Goal: Information Seeking & Learning: Learn about a topic

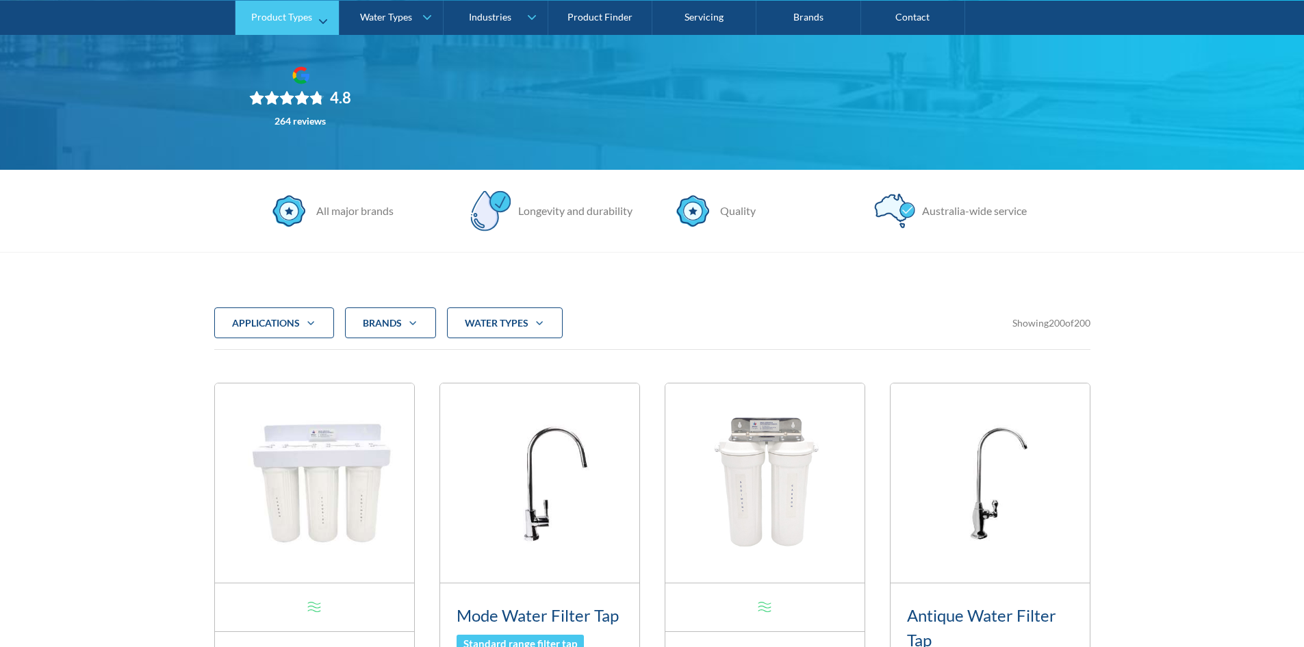
scroll to position [274, 0]
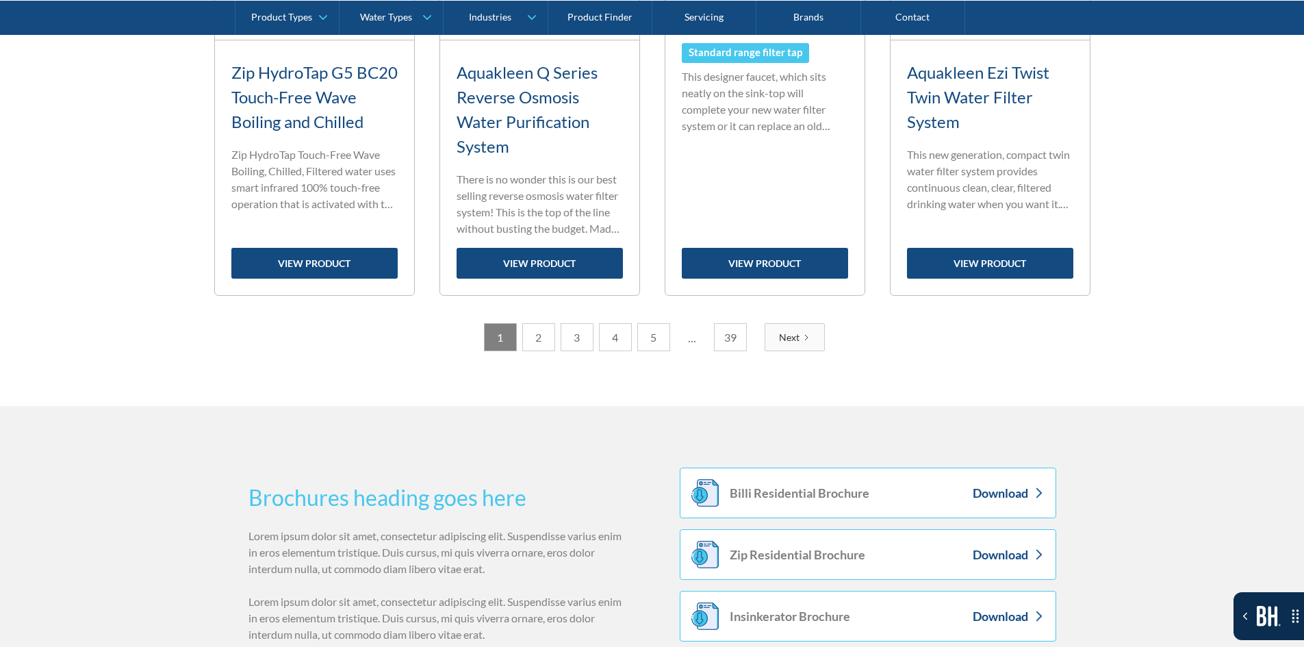
click at [564, 342] on link "3" at bounding box center [577, 337] width 33 height 28
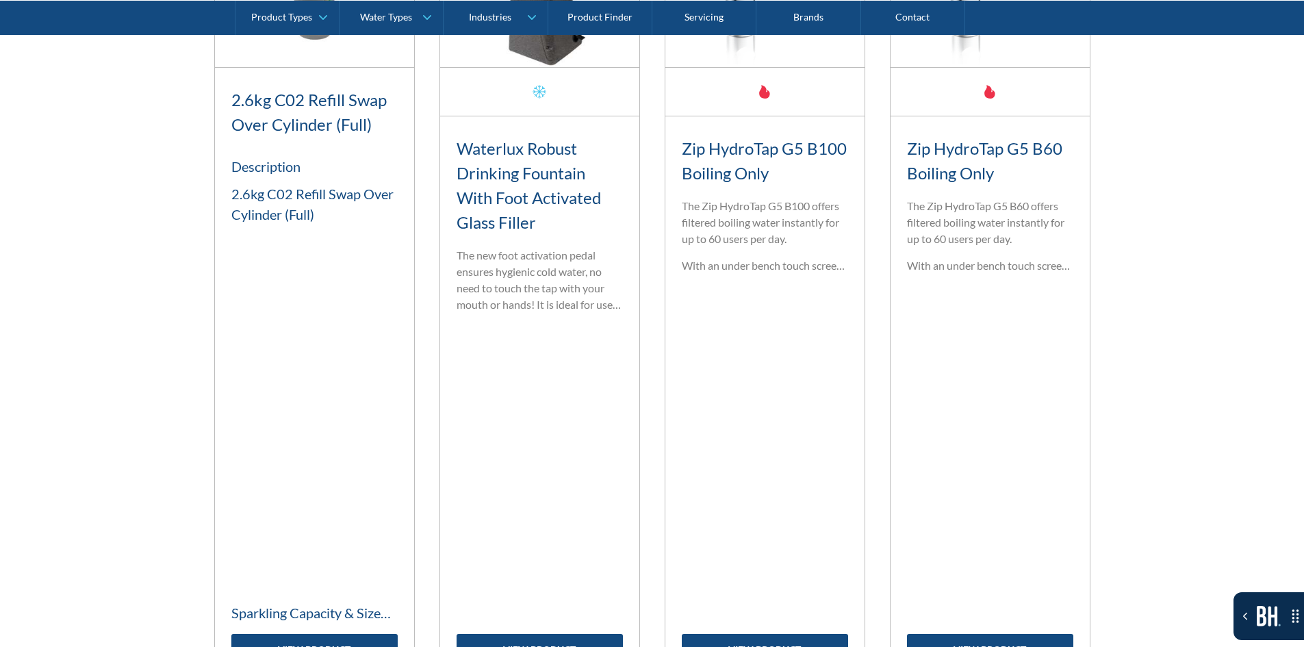
scroll to position [1552, 0]
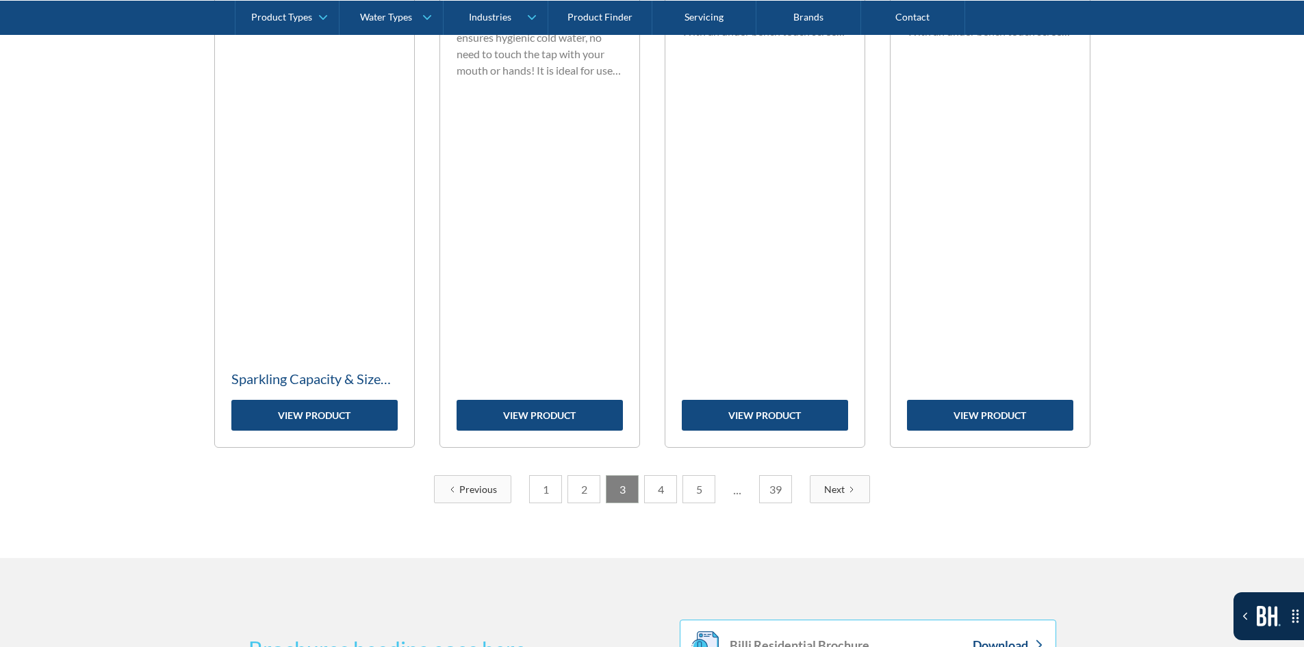
click at [544, 496] on link "1" at bounding box center [545, 489] width 33 height 28
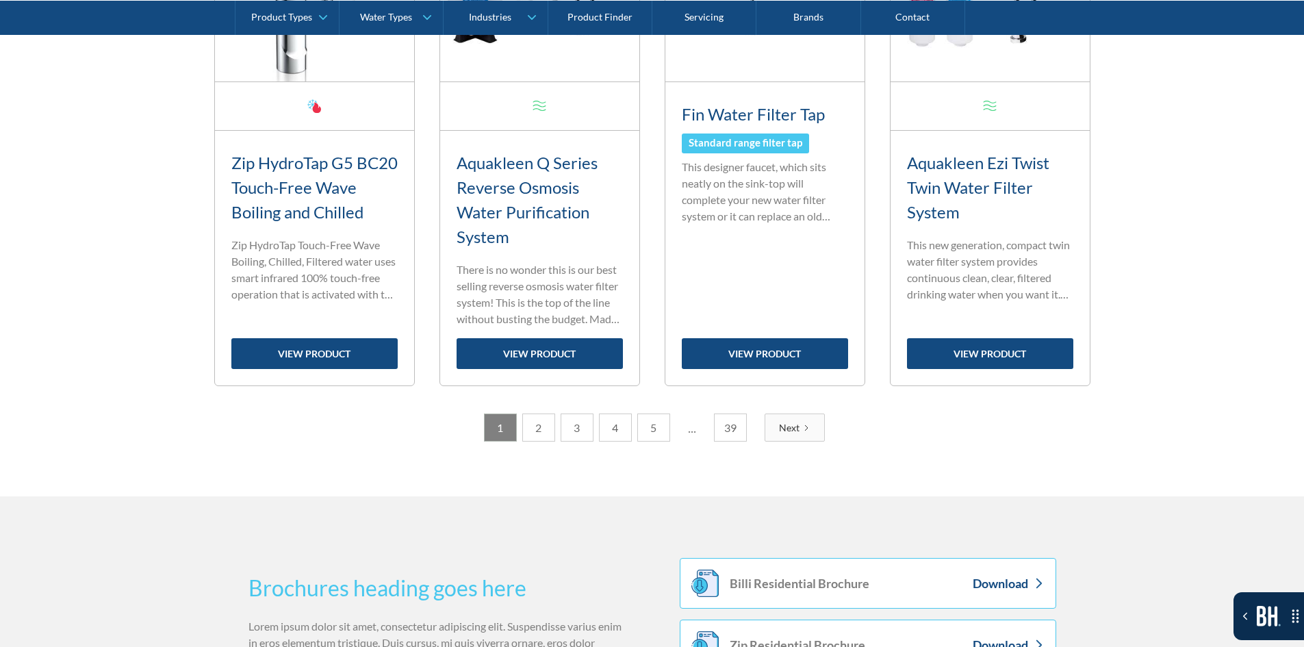
scroll to position [1347, 0]
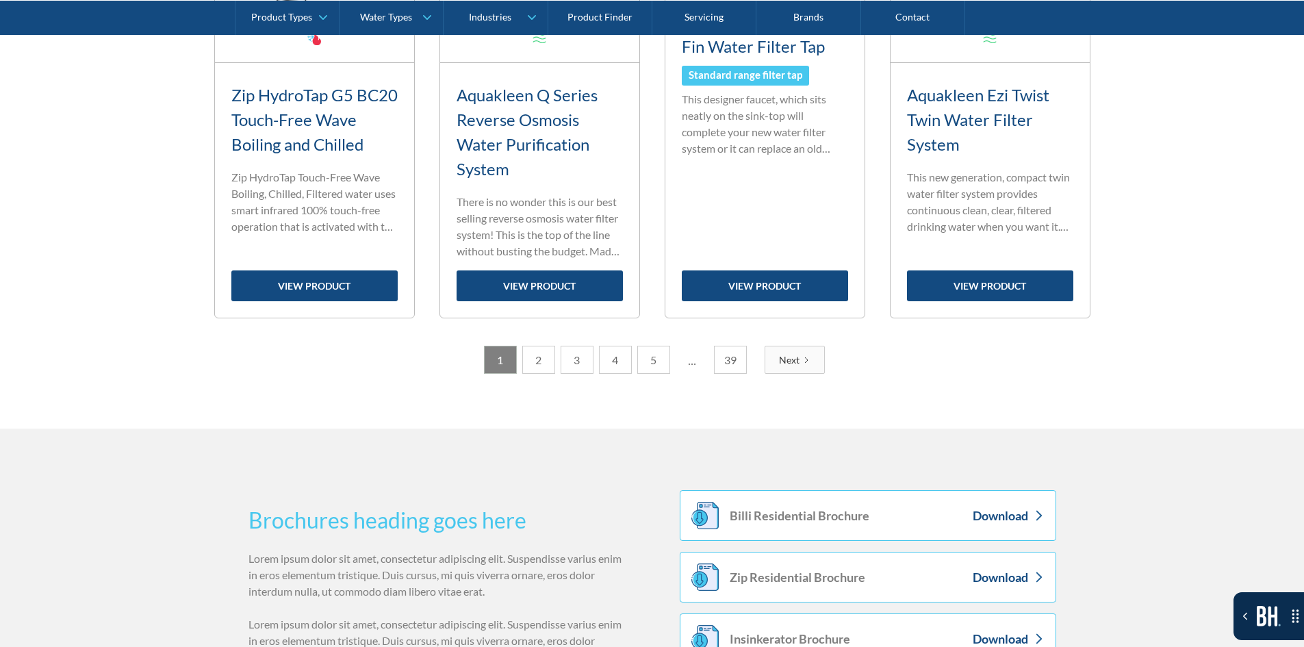
click at [545, 357] on link "2" at bounding box center [538, 360] width 33 height 28
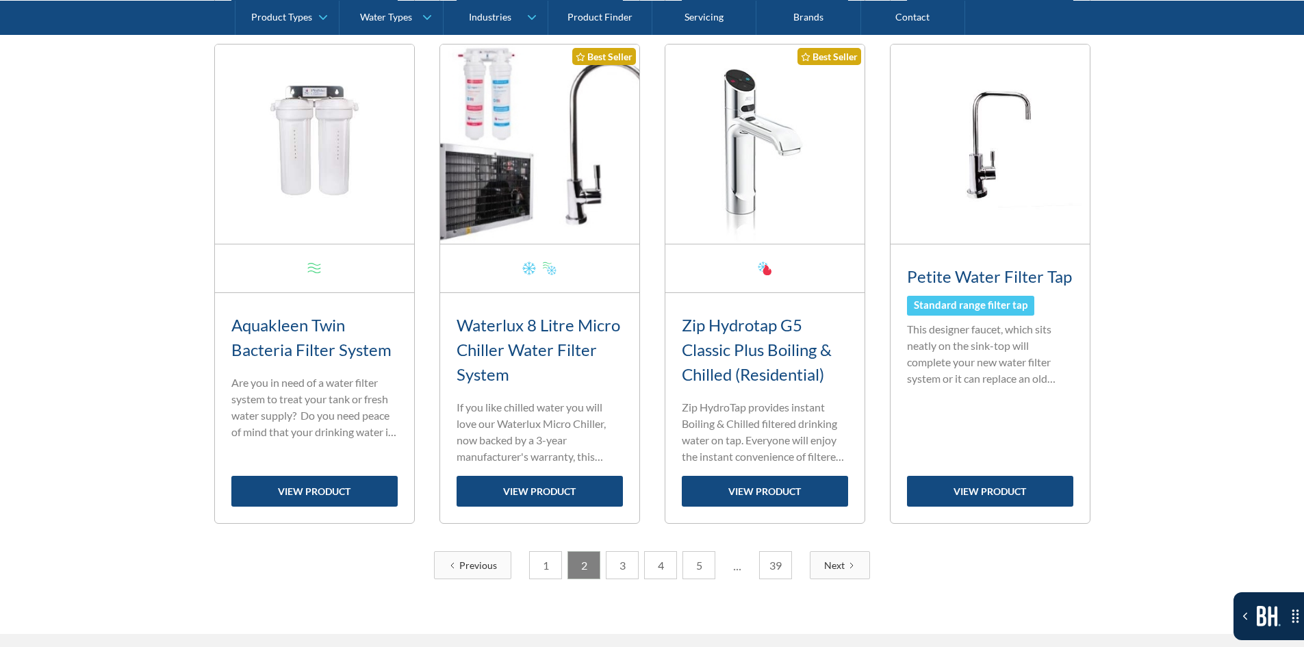
click at [607, 560] on link "3" at bounding box center [622, 565] width 33 height 28
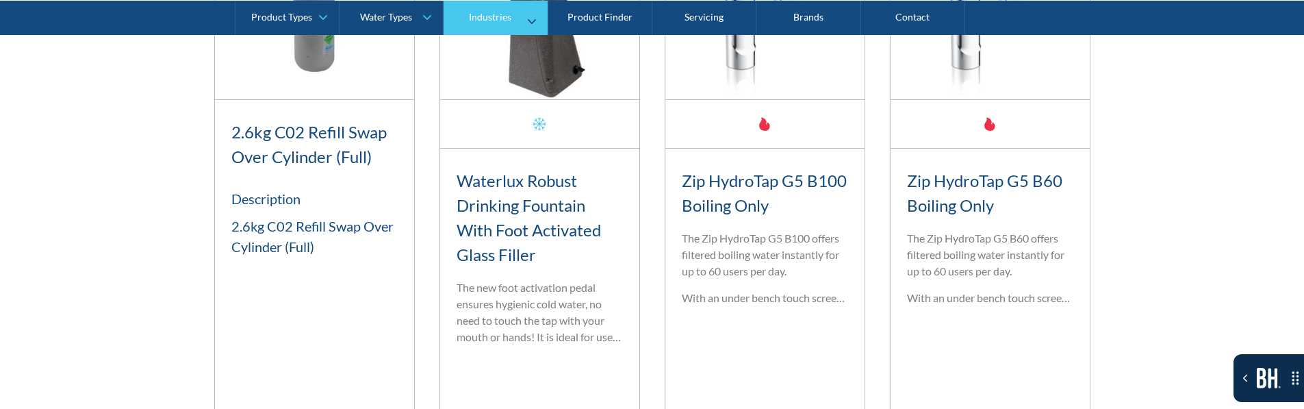
scroll to position [1278, 0]
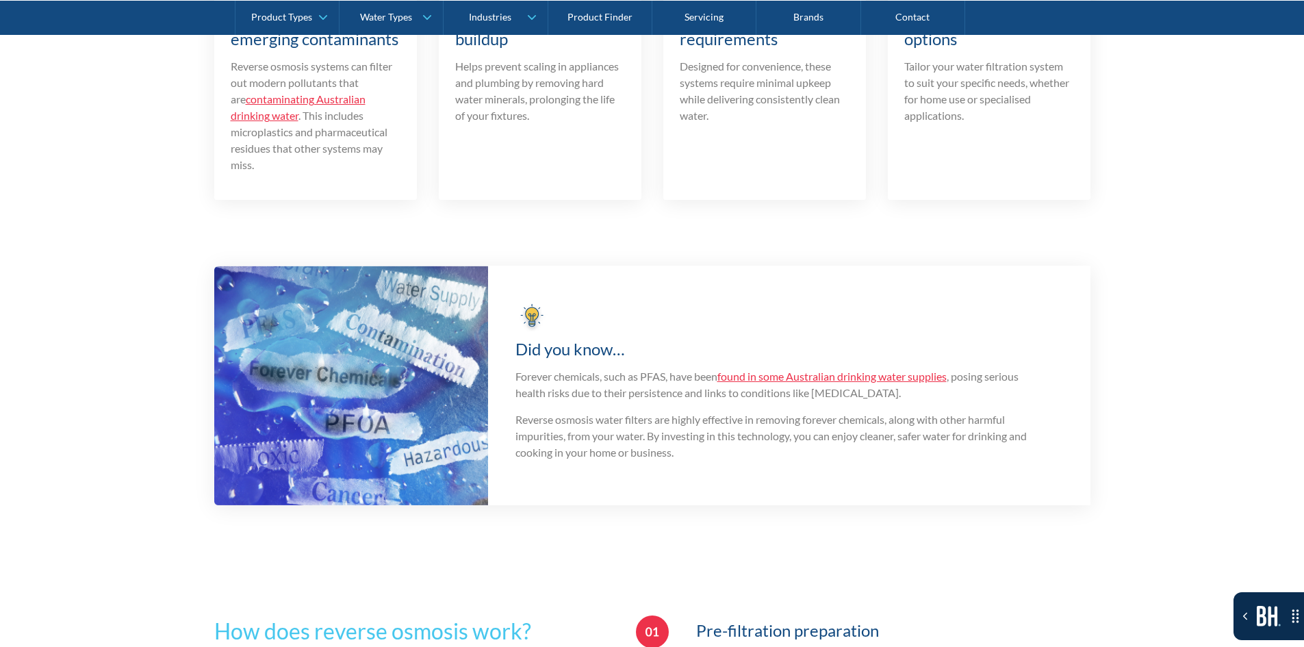
scroll to position [1578, 0]
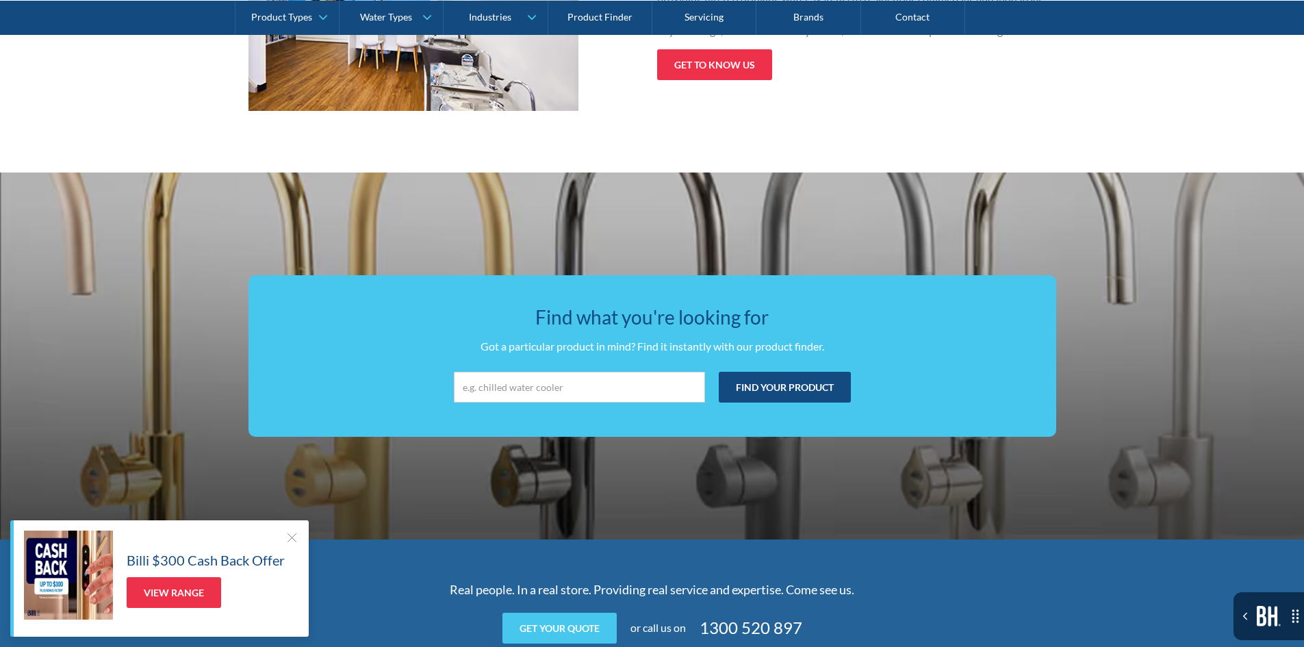
scroll to position [2465, 0]
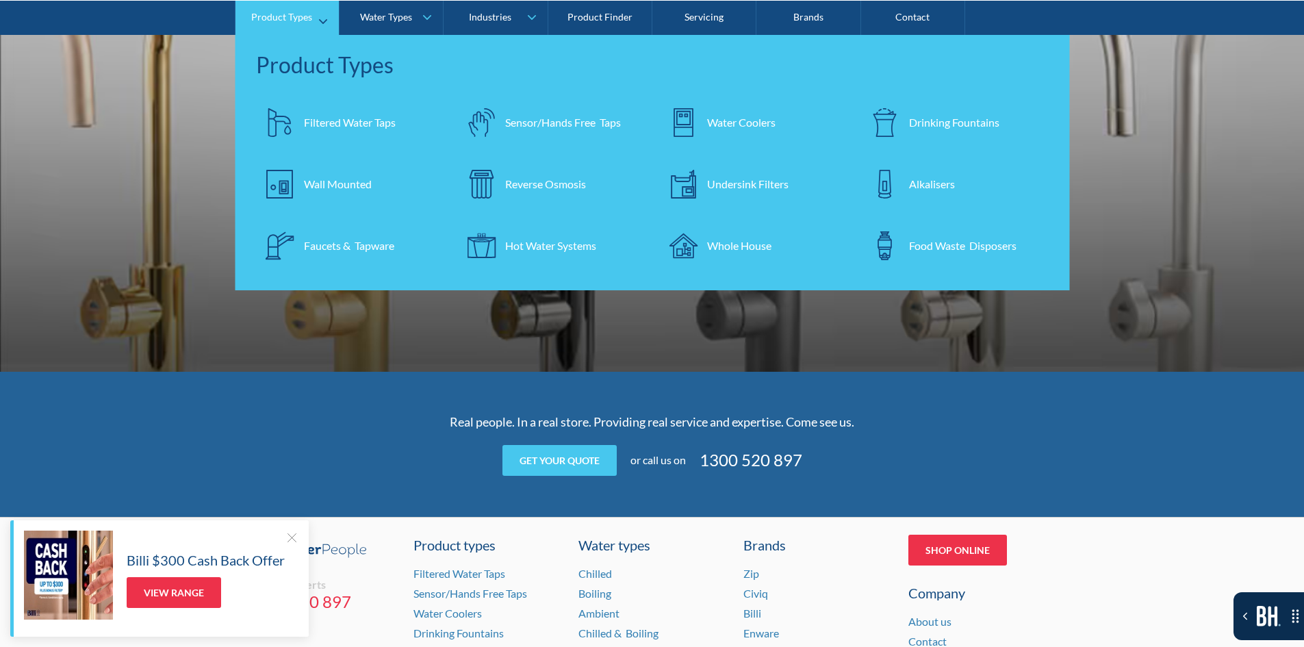
click at [337, 103] on link "Filtered Water Taps" at bounding box center [350, 122] width 188 height 48
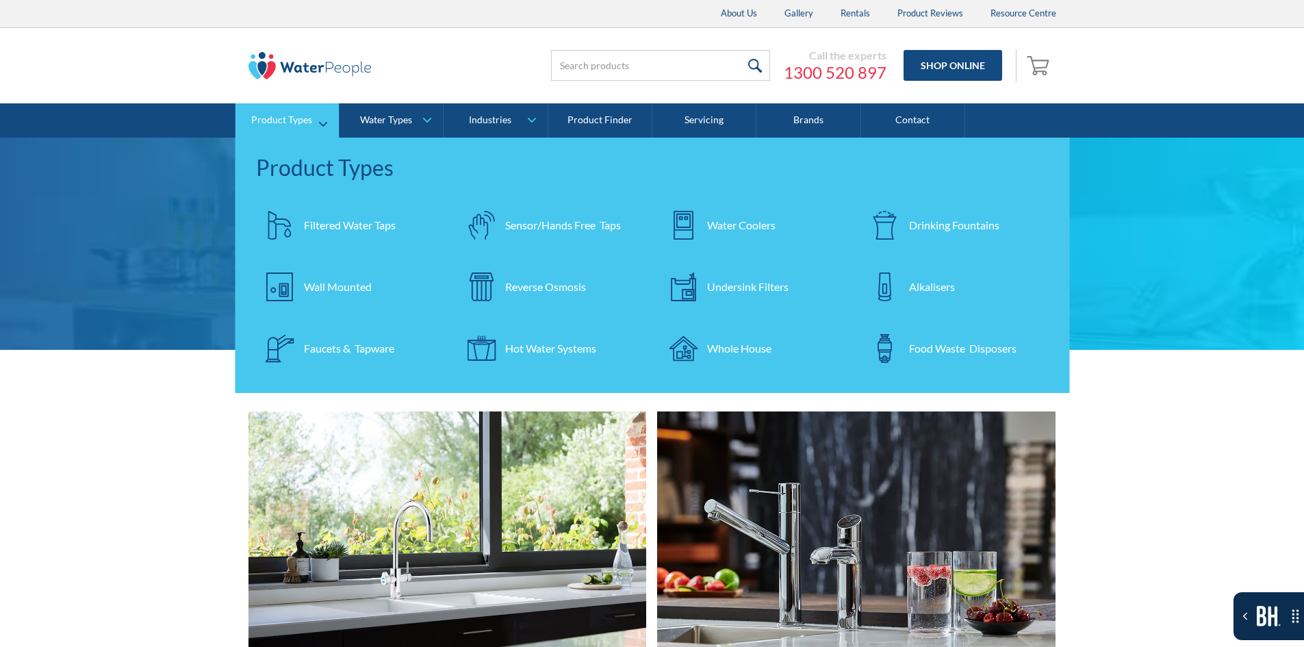
click at [346, 239] on link "Filtered Water Taps" at bounding box center [350, 225] width 188 height 48
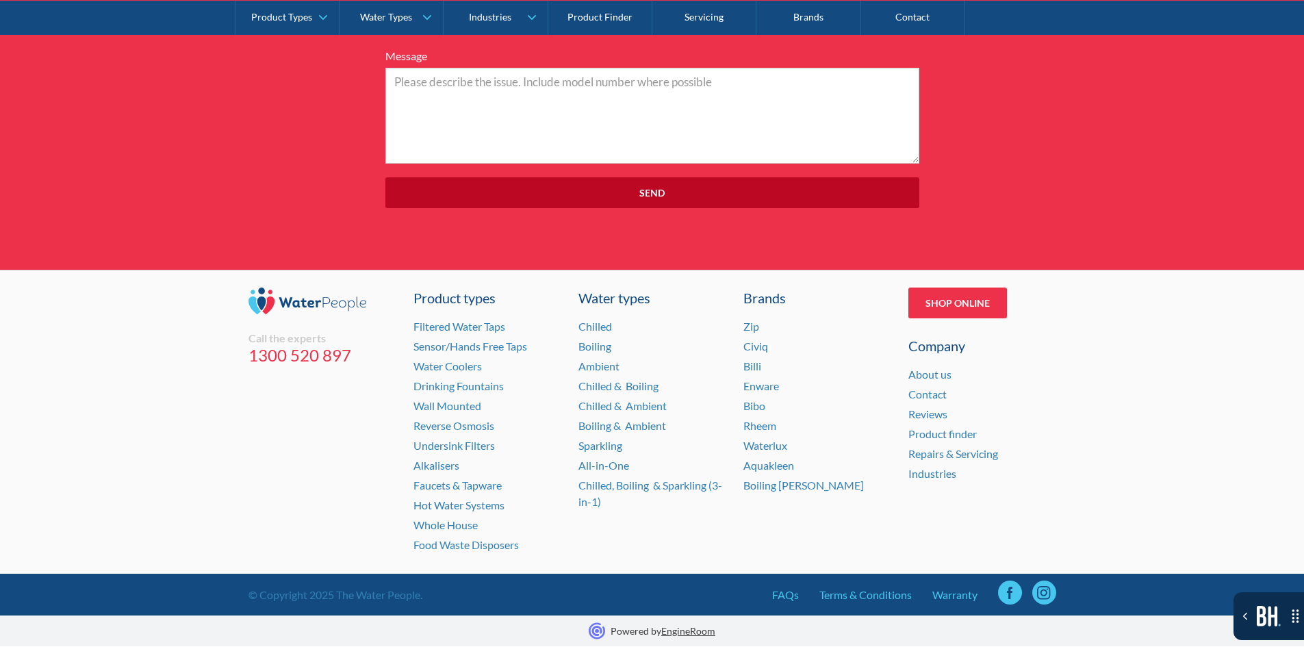
scroll to position [4856, 0]
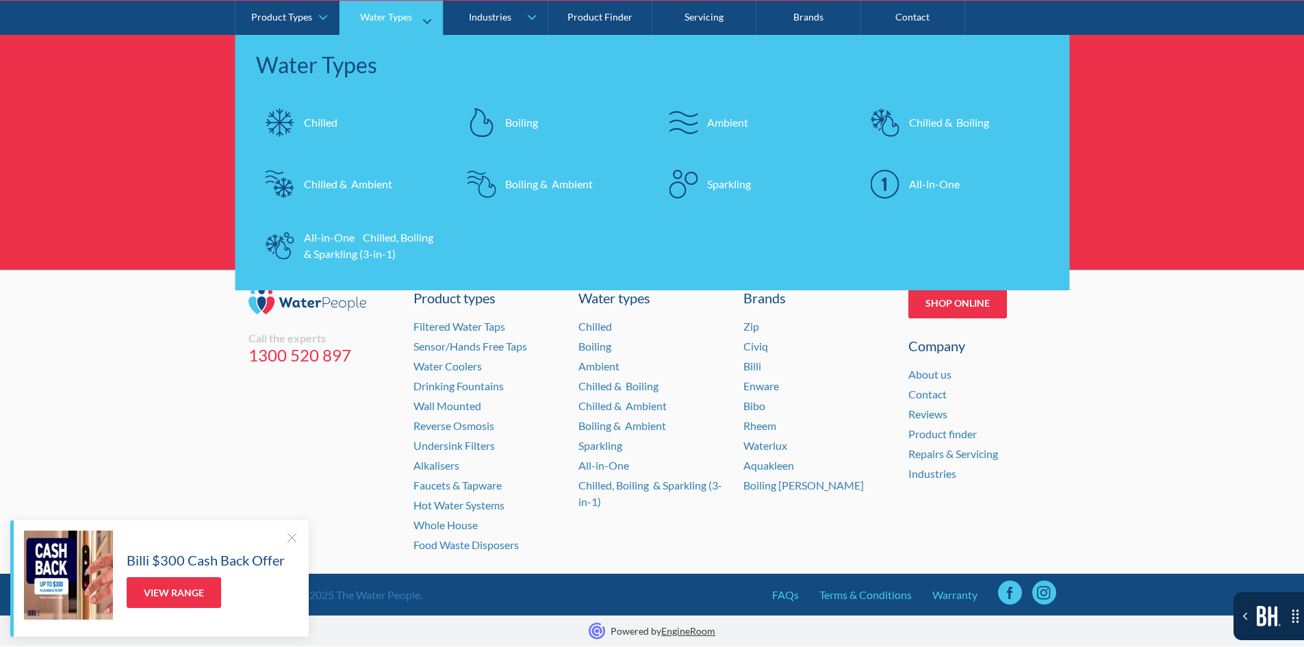
click at [333, 121] on div "Chilled" at bounding box center [321, 122] width 34 height 16
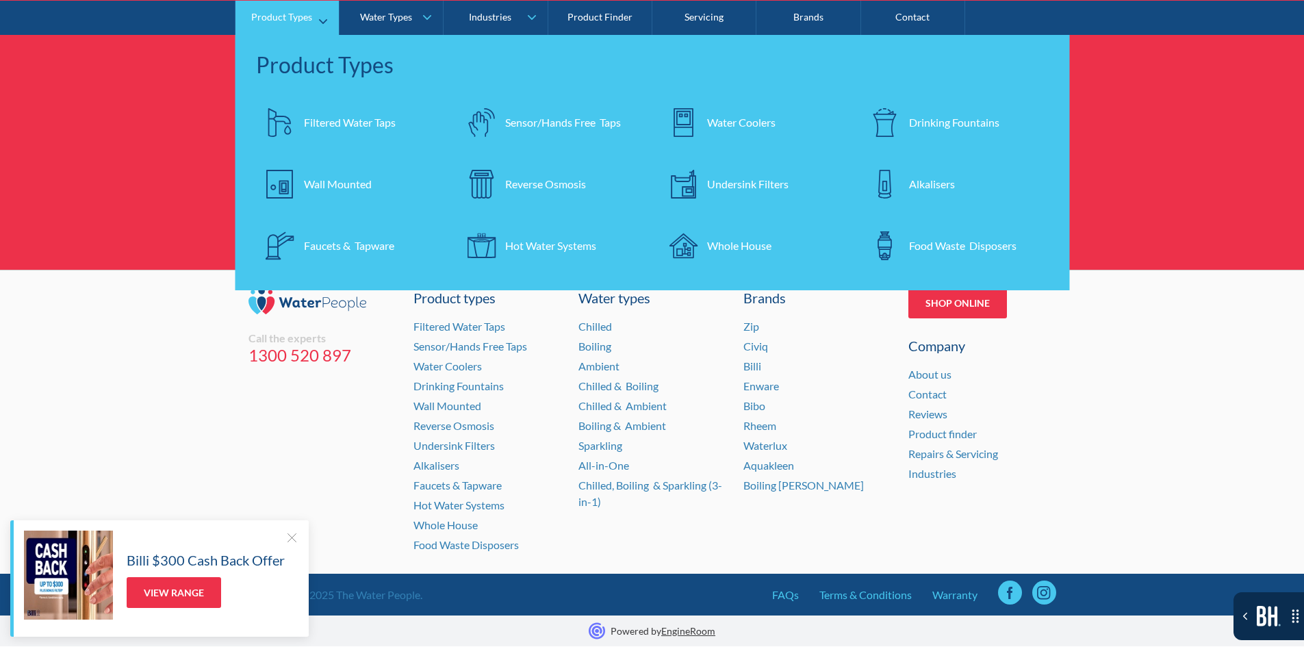
click at [307, 177] on div "Wall Mounted" at bounding box center [338, 183] width 68 height 16
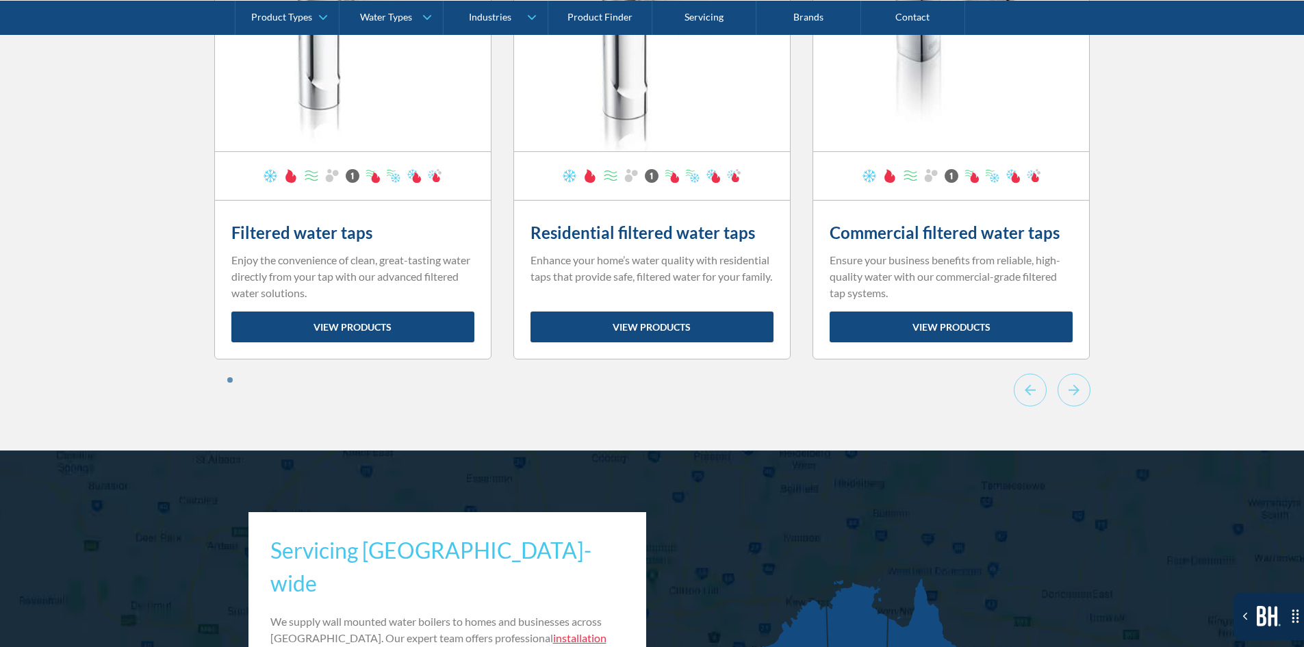
scroll to position [6368, 0]
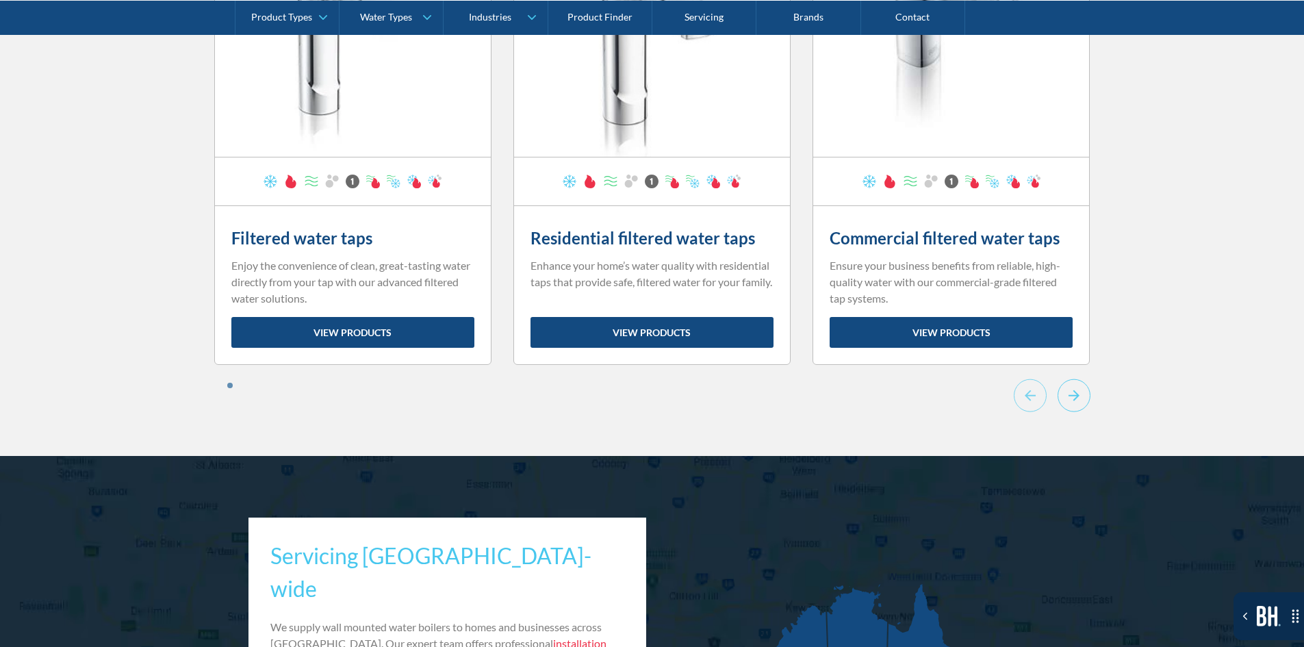
click at [1057, 379] on div at bounding box center [1052, 398] width 77 height 38
click at [1068, 379] on icon "Next slide" at bounding box center [1074, 396] width 33 height 34
click at [1041, 379] on icon "Previous slide" at bounding box center [1030, 396] width 33 height 34
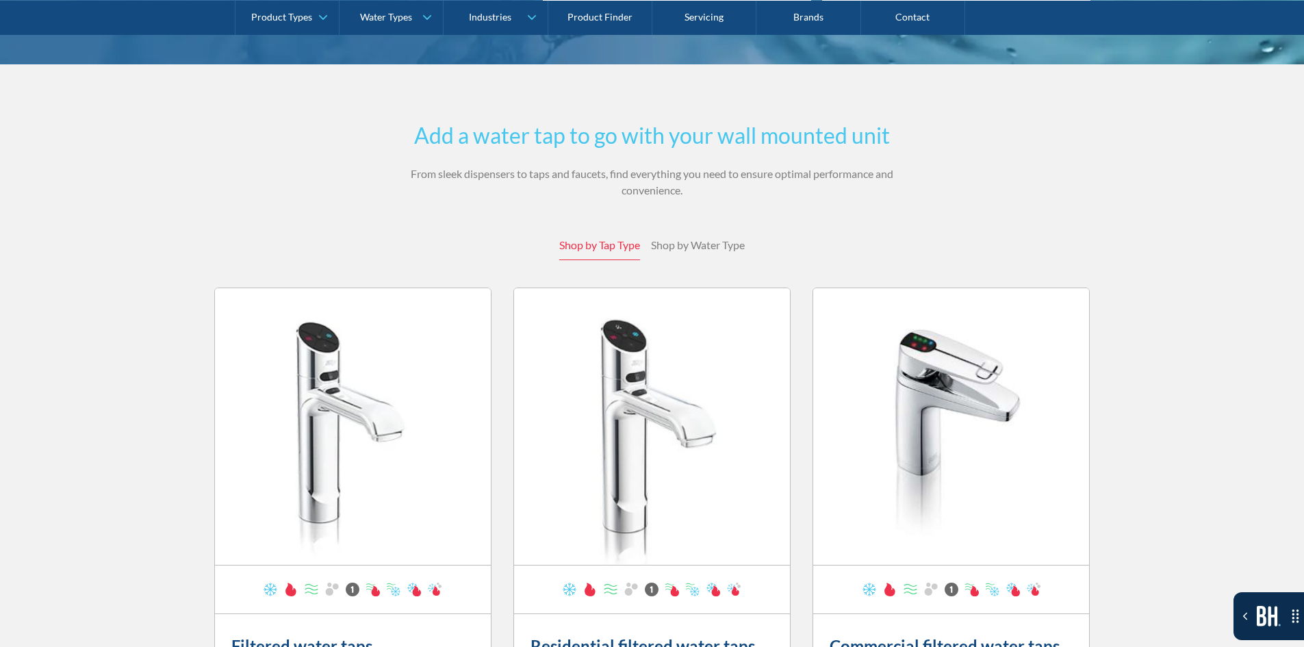
scroll to position [5957, 0]
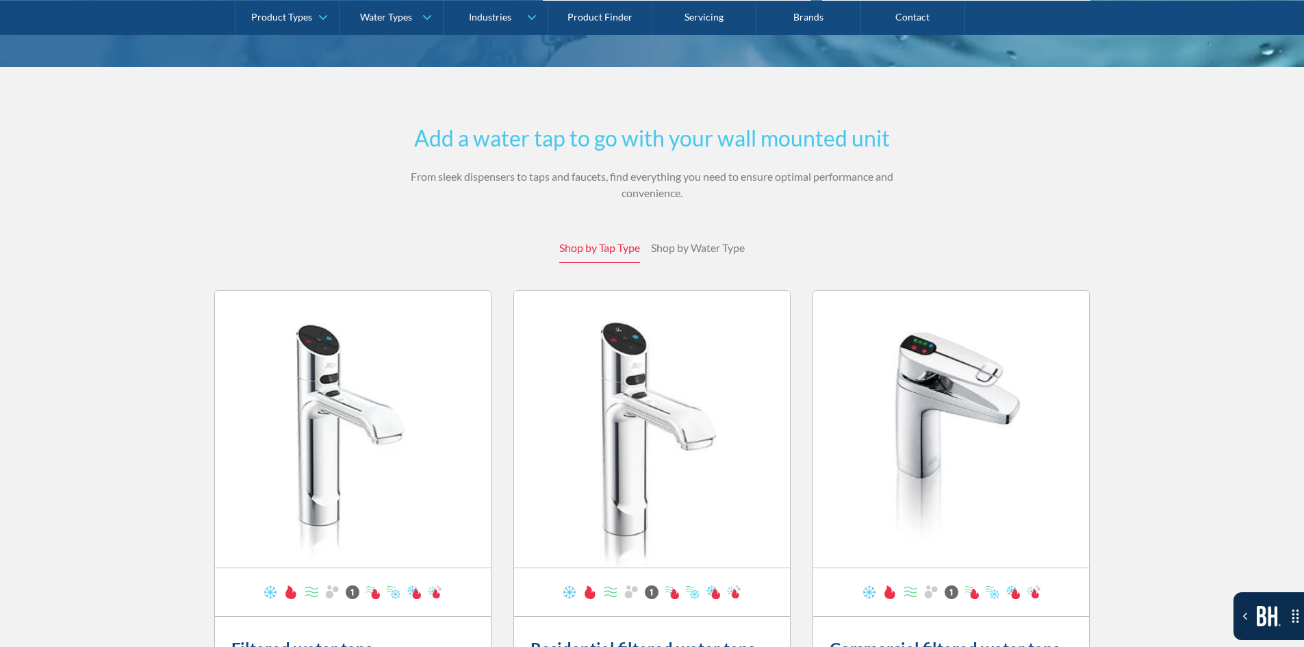
click at [693, 233] on link "Shop by Water Type" at bounding box center [698, 247] width 94 height 29
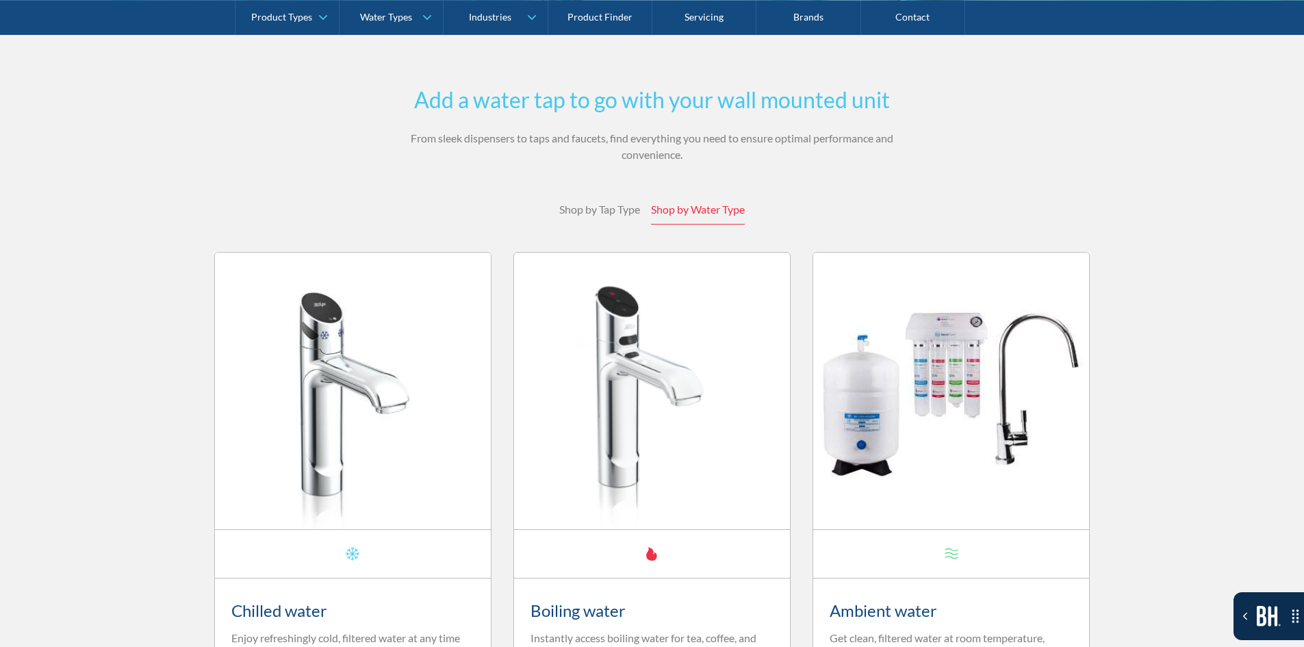
scroll to position [5820, 0]
